Goal: Transaction & Acquisition: Purchase product/service

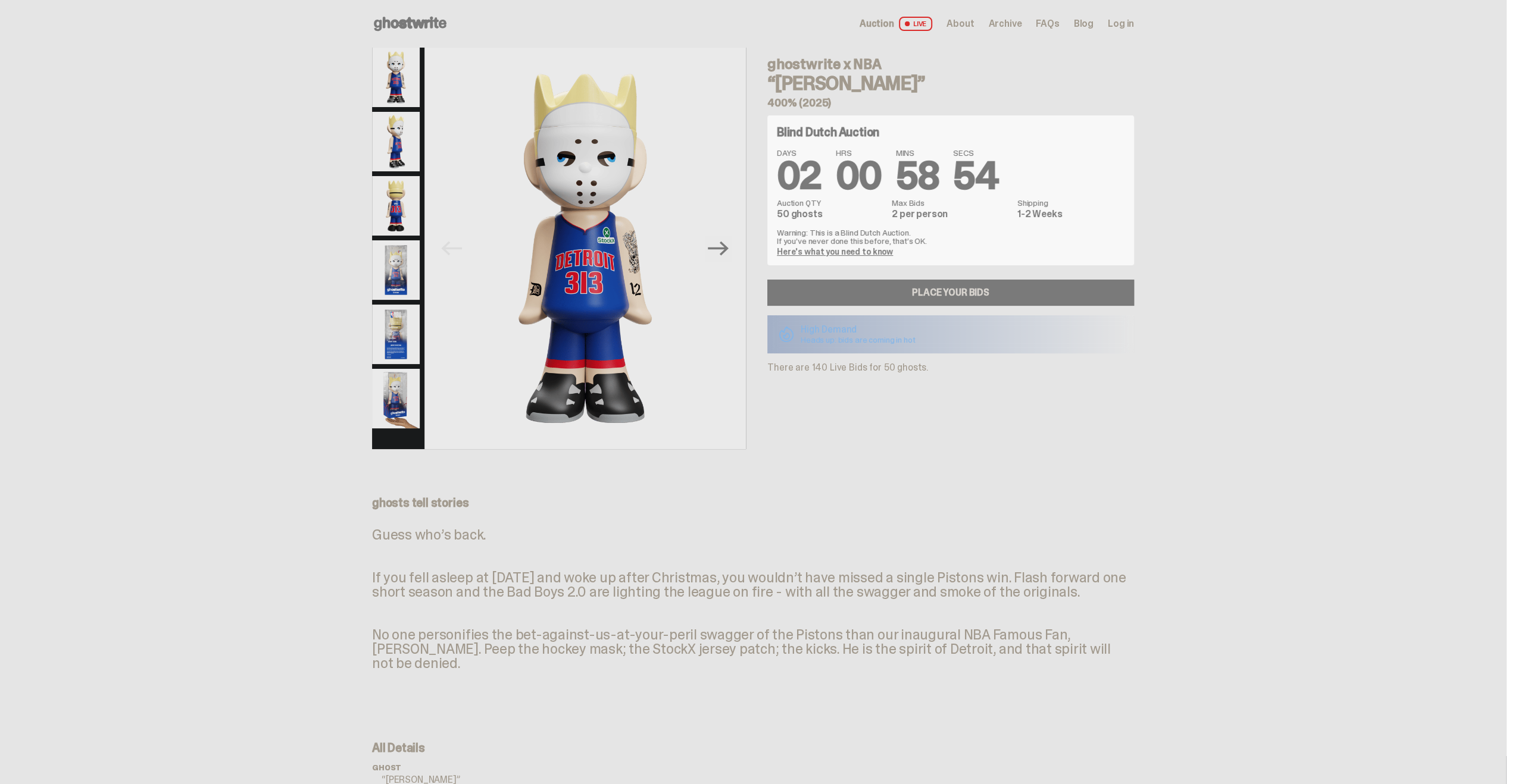
click at [419, 164] on img at bounding box center [396, 141] width 48 height 59
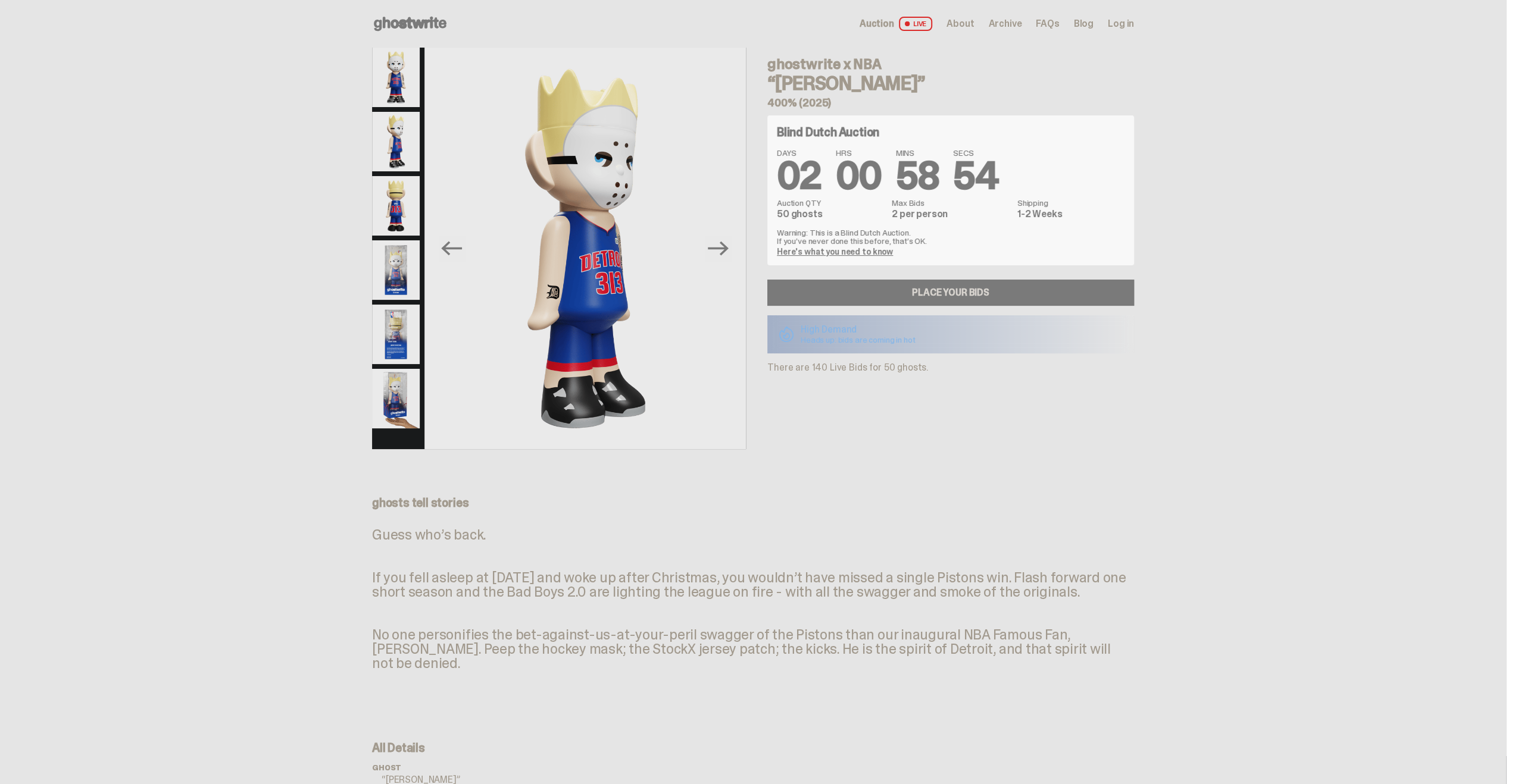
click at [413, 201] on img at bounding box center [396, 205] width 48 height 59
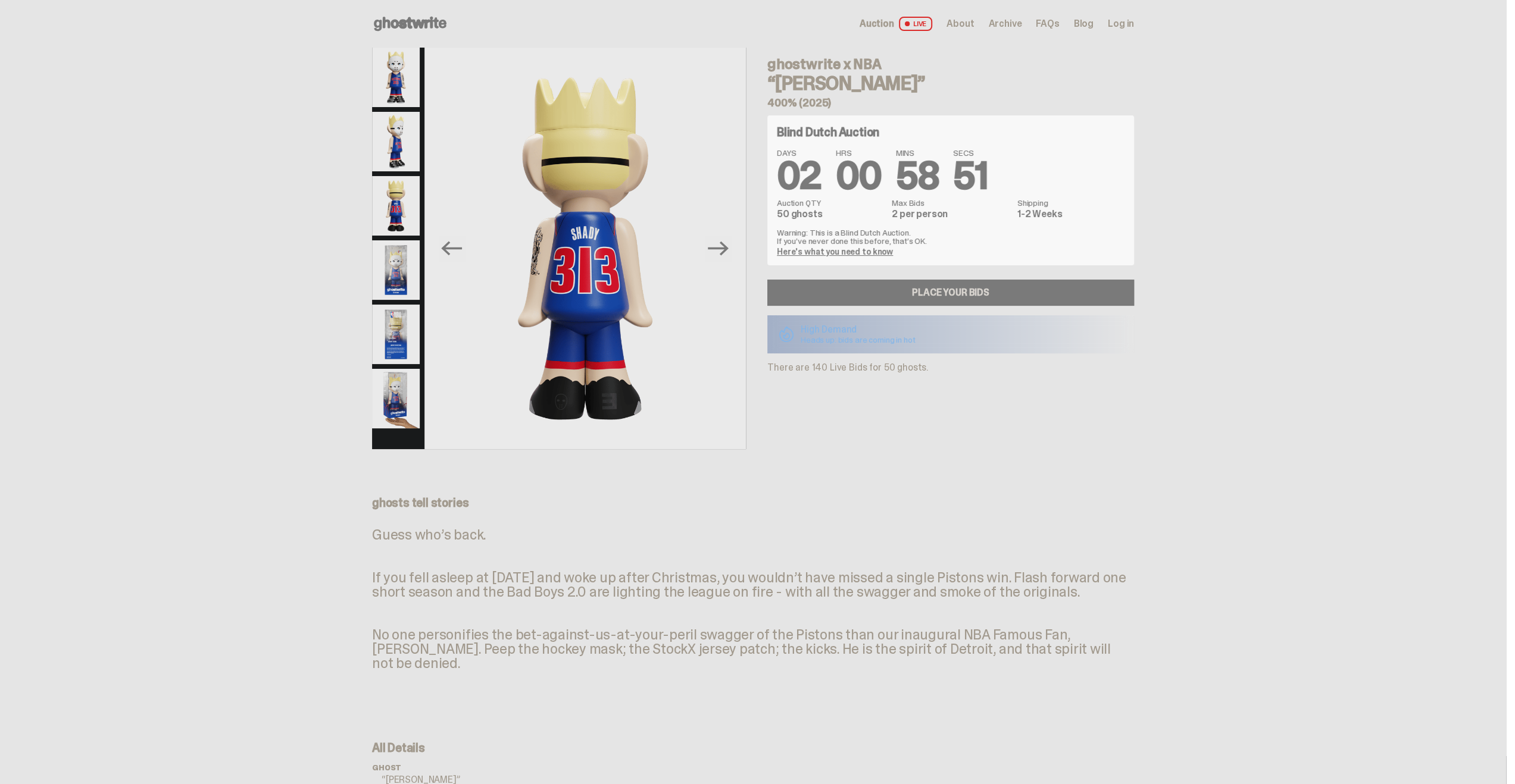
click at [403, 259] on img at bounding box center [396, 270] width 48 height 59
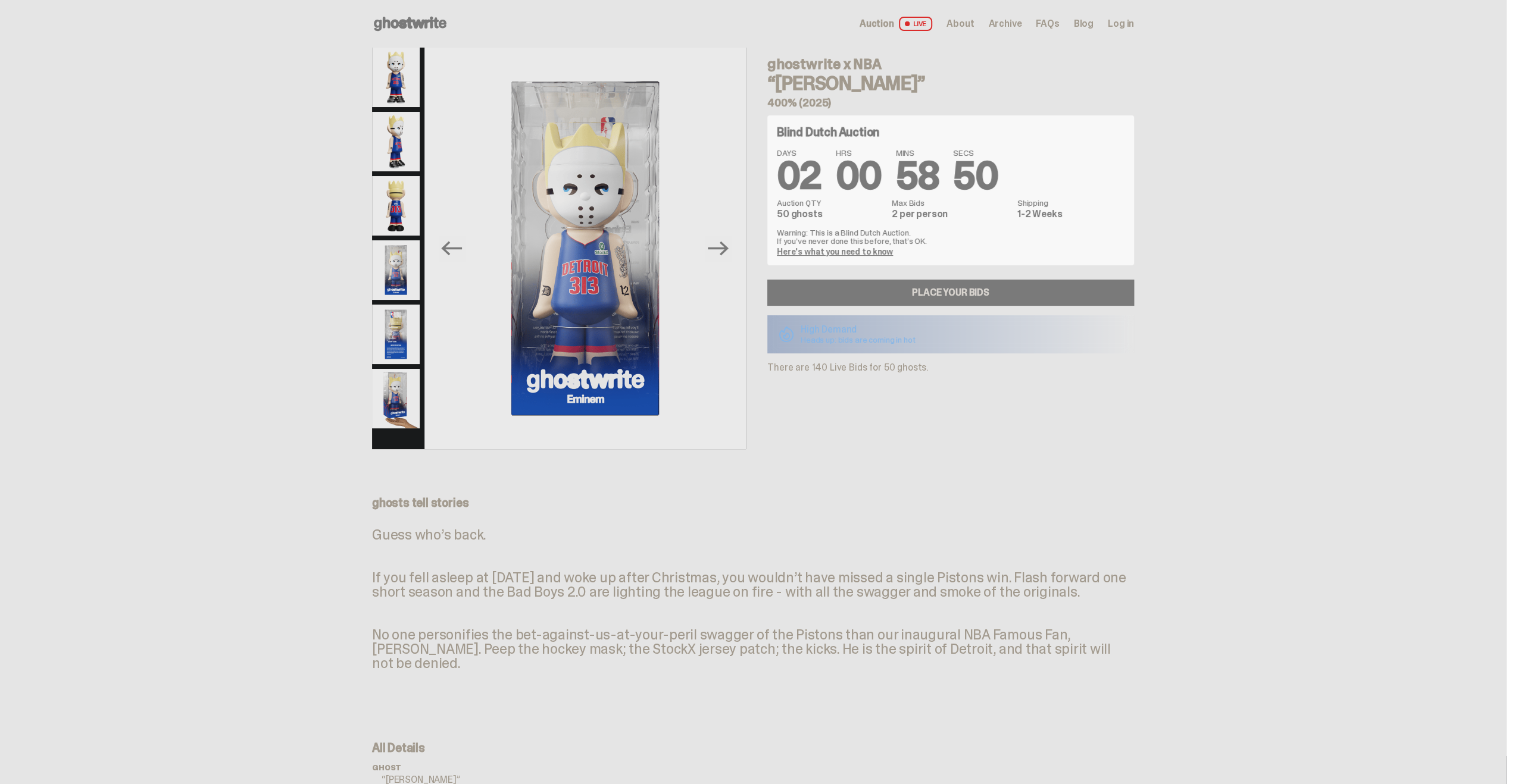
click at [387, 323] on img at bounding box center [396, 334] width 48 height 59
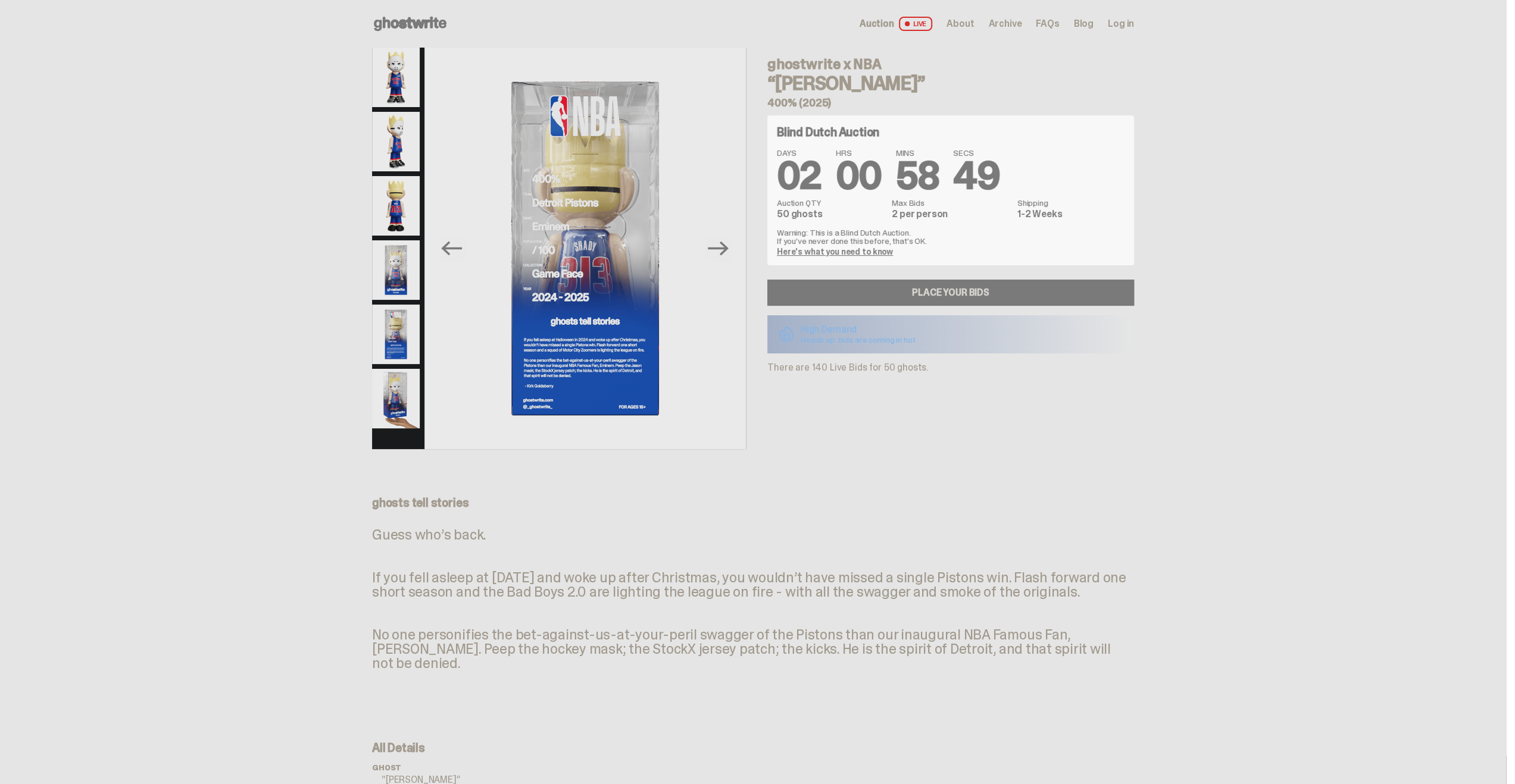
click at [394, 363] on img at bounding box center [396, 334] width 48 height 59
click at [395, 370] on img at bounding box center [396, 398] width 48 height 59
